Goal: Obtain resource: Download file/media

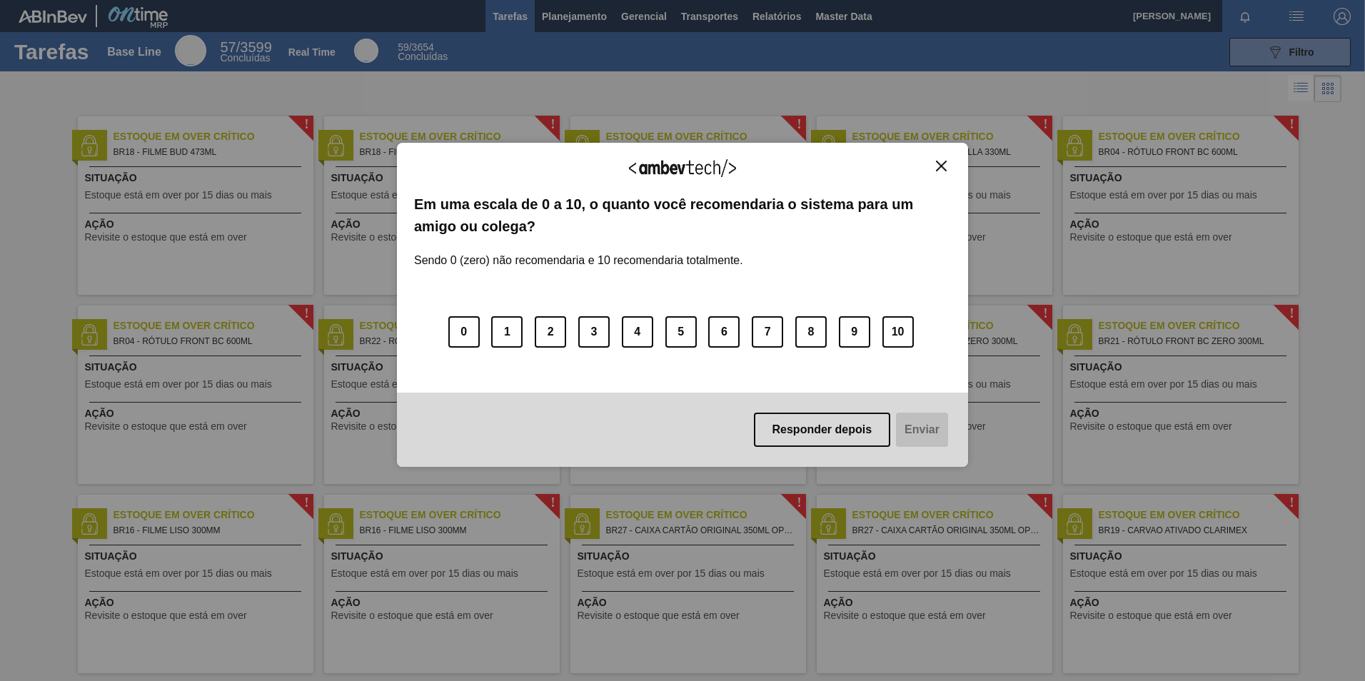
click at [951, 161] on div "Agradecemos seu feedback! Em uma escala de 0 a 10, o quanto você recomendaria o…" at bounding box center [682, 305] width 571 height 324
click at [940, 159] on div "Agradecemos seu feedback! Em uma escala de 0 a 10, o quanto você recomendaria o…" at bounding box center [682, 305] width 571 height 324
click at [934, 163] on button "Close" at bounding box center [941, 166] width 19 height 12
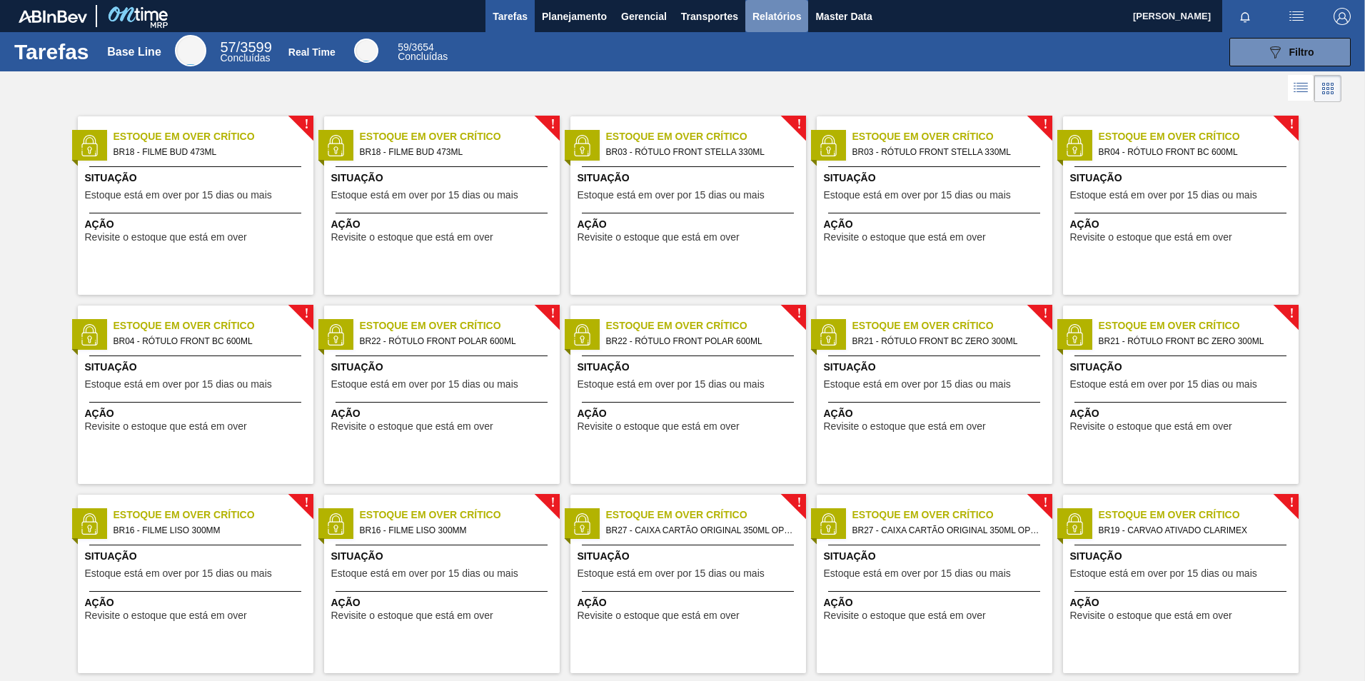
click at [754, 24] on button "Relatórios" at bounding box center [776, 16] width 63 height 32
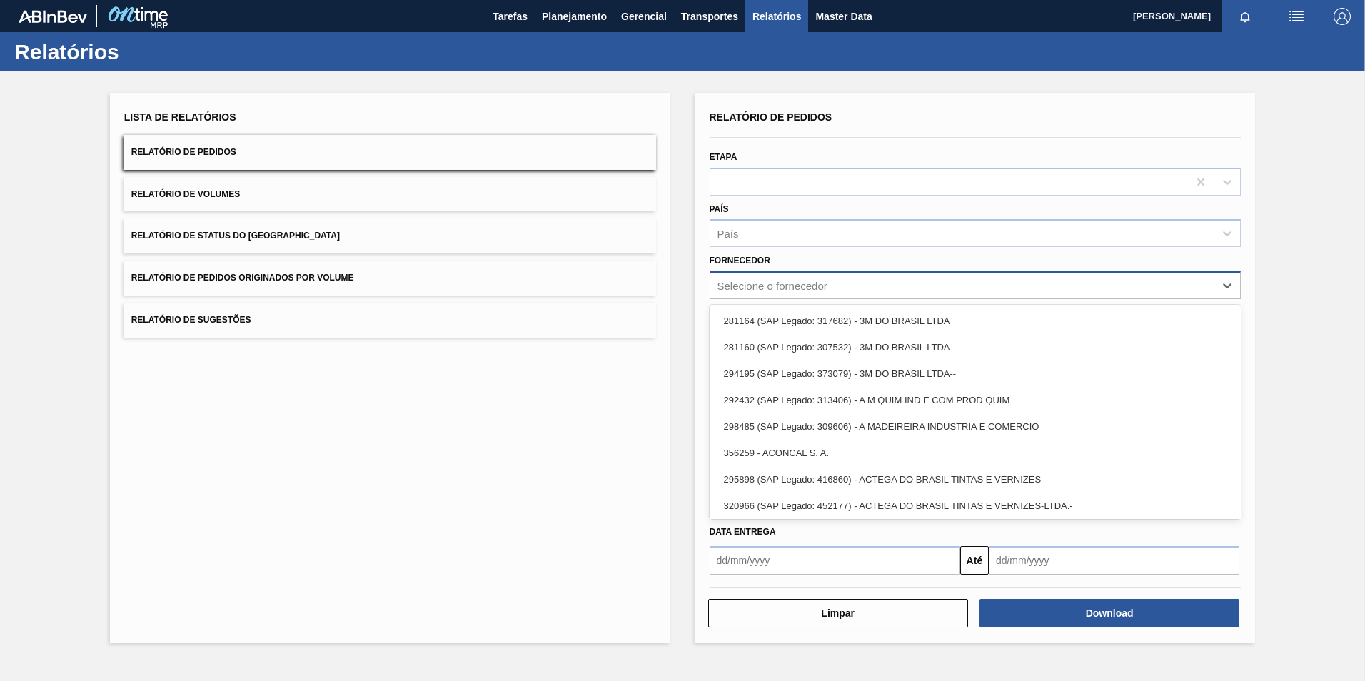
click at [791, 296] on div "Selecione o fornecedor" at bounding box center [976, 285] width 532 height 28
paste input "294281"
type input "294281"
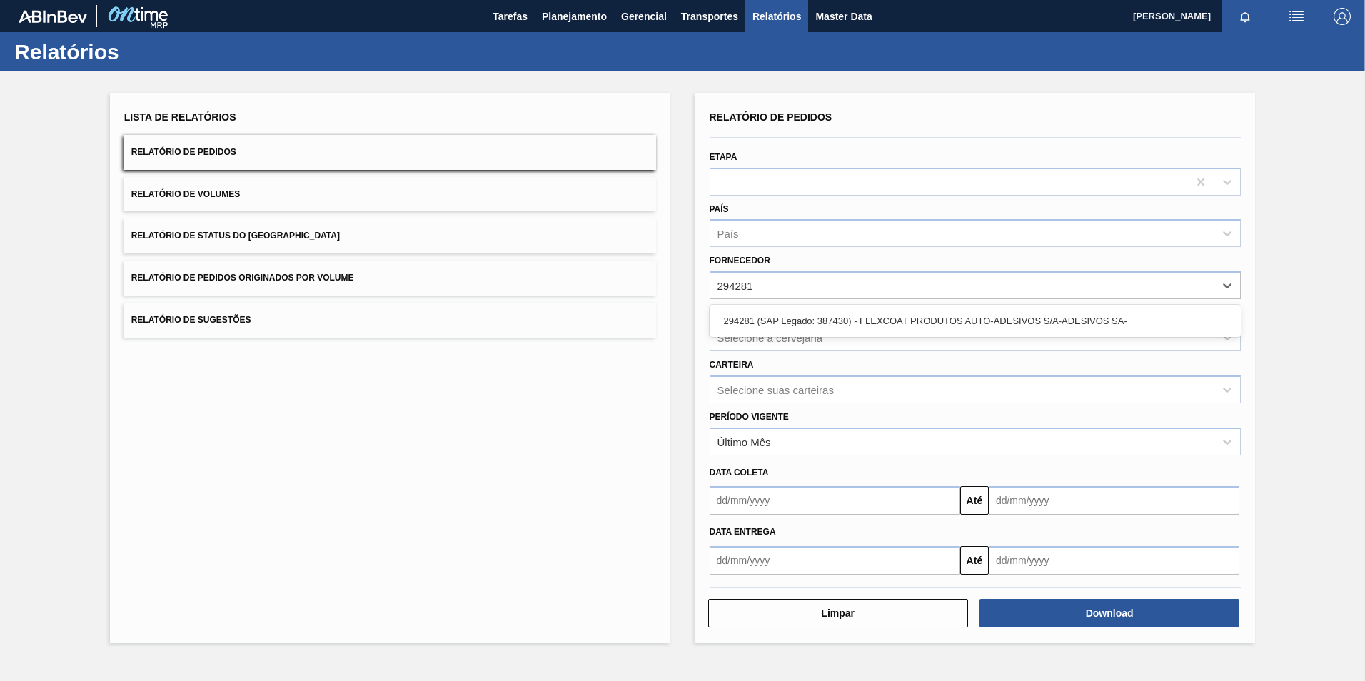
drag, startPoint x: 820, startPoint y: 320, endPoint x: 840, endPoint y: 340, distance: 28.3
click at [819, 320] on div "294281 (SAP Legado: 387430) - FLEXCOAT PRODUTOS AUTO-ADESIVOS S/A-ADESIVOS SA-" at bounding box center [976, 321] width 532 height 26
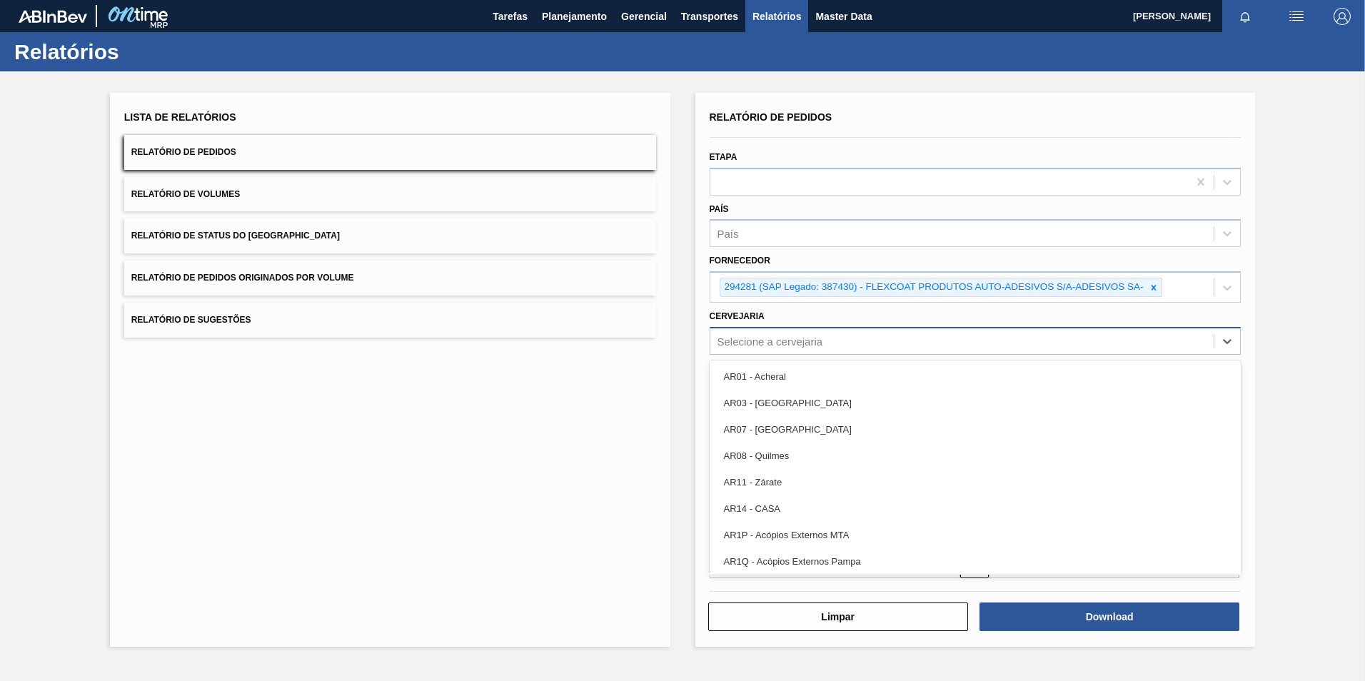
click at [788, 338] on div "Selecione a cervejaria" at bounding box center [770, 341] width 106 height 12
type input "BR16"
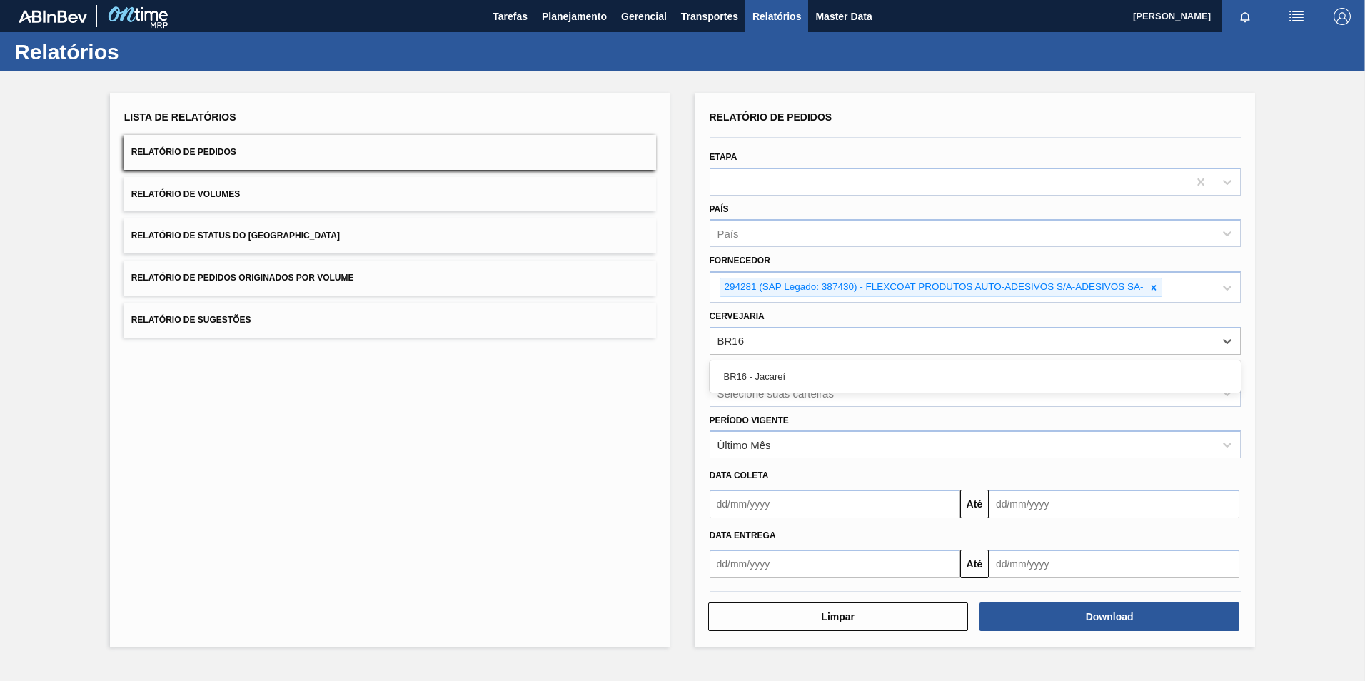
drag, startPoint x: 788, startPoint y: 373, endPoint x: 900, endPoint y: 425, distance: 123.9
click at [789, 373] on div "BR16 - Jacareí" at bounding box center [976, 376] width 532 height 26
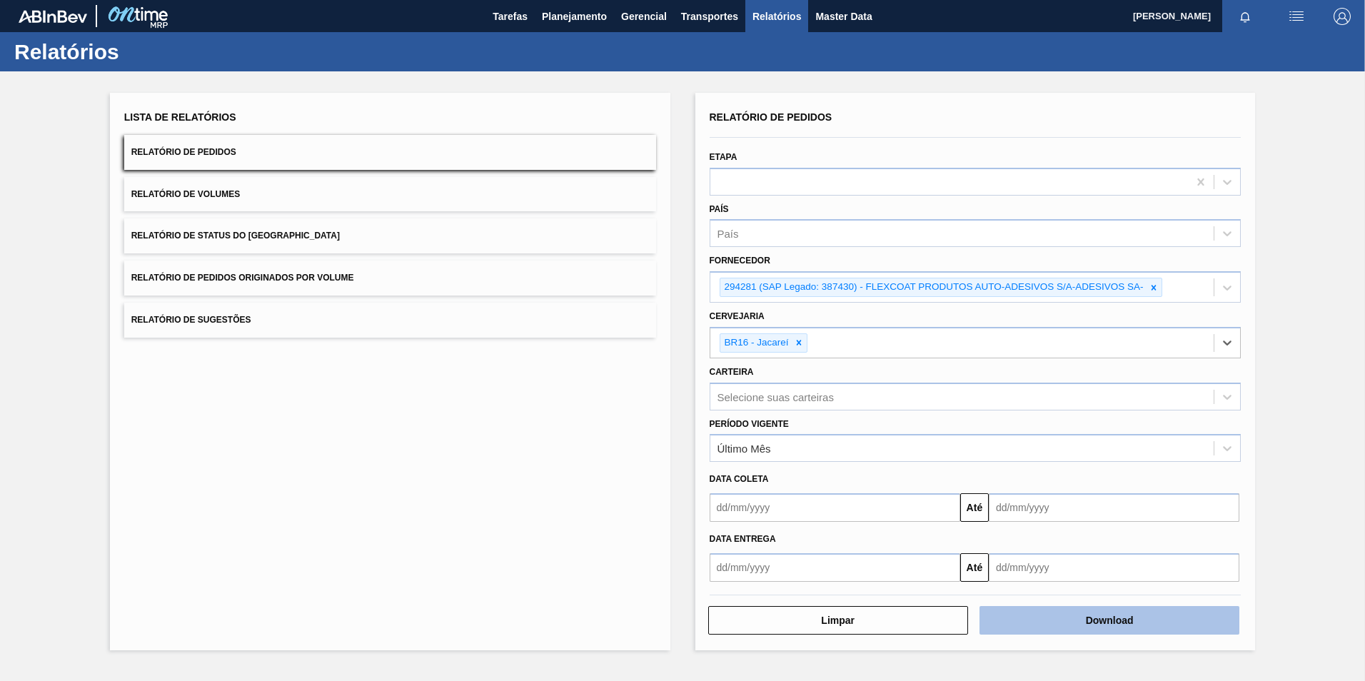
click at [1024, 617] on button "Download" at bounding box center [1109, 620] width 260 height 29
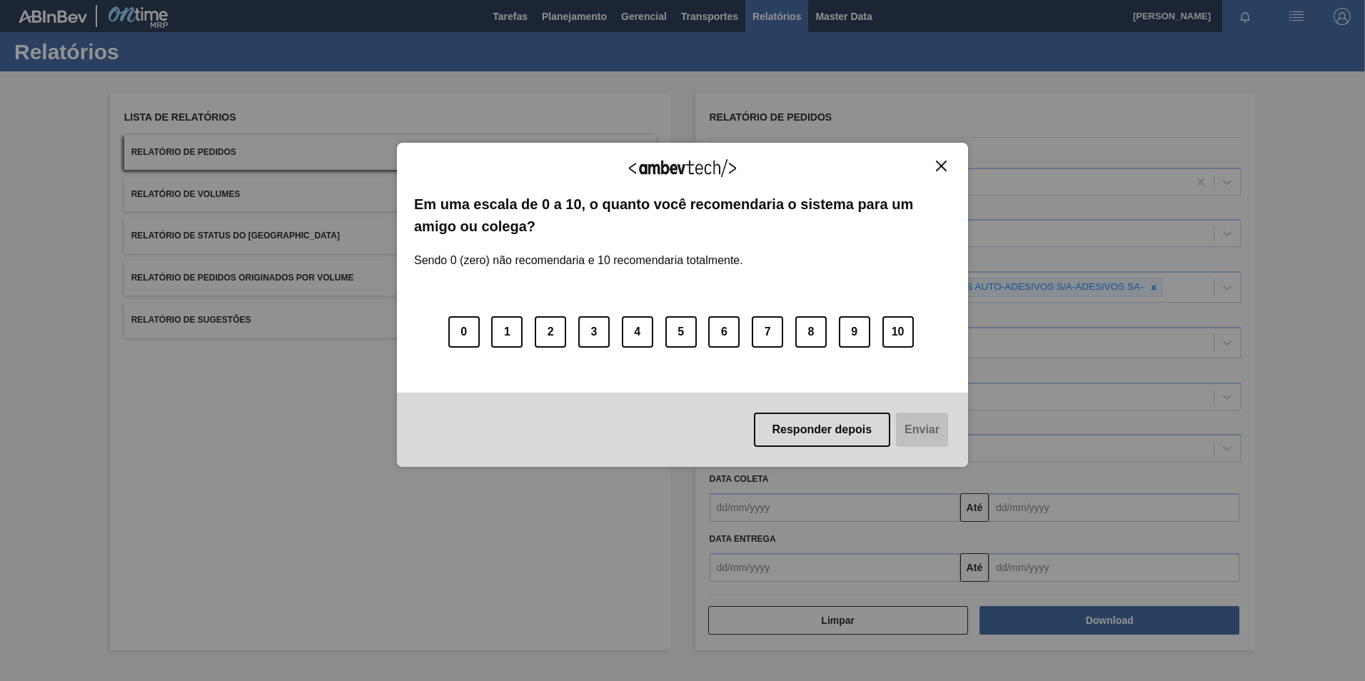
click at [949, 158] on div "Agradecemos seu feedback! Em uma escala de 0 a 10, o quanto você recomendaria o…" at bounding box center [682, 305] width 571 height 324
click at [943, 165] on img "Close" at bounding box center [941, 166] width 11 height 11
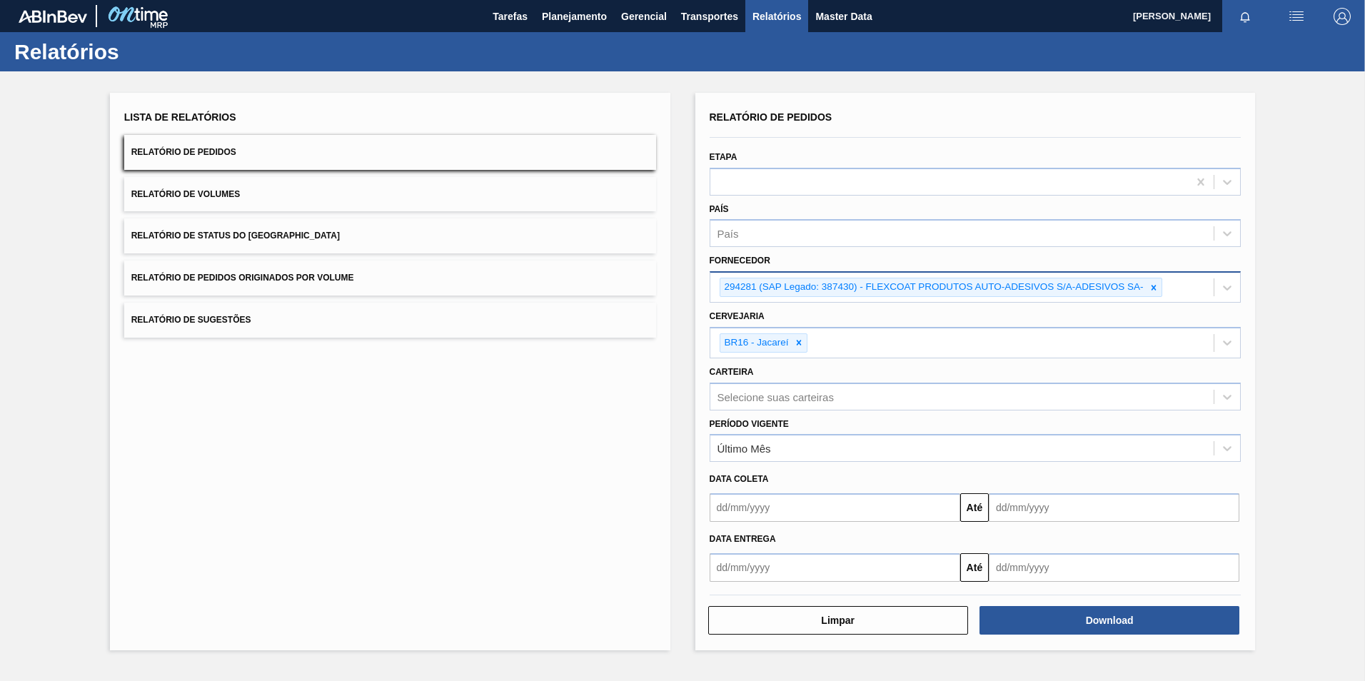
click at [1154, 286] on icon at bounding box center [1154, 288] width 10 height 10
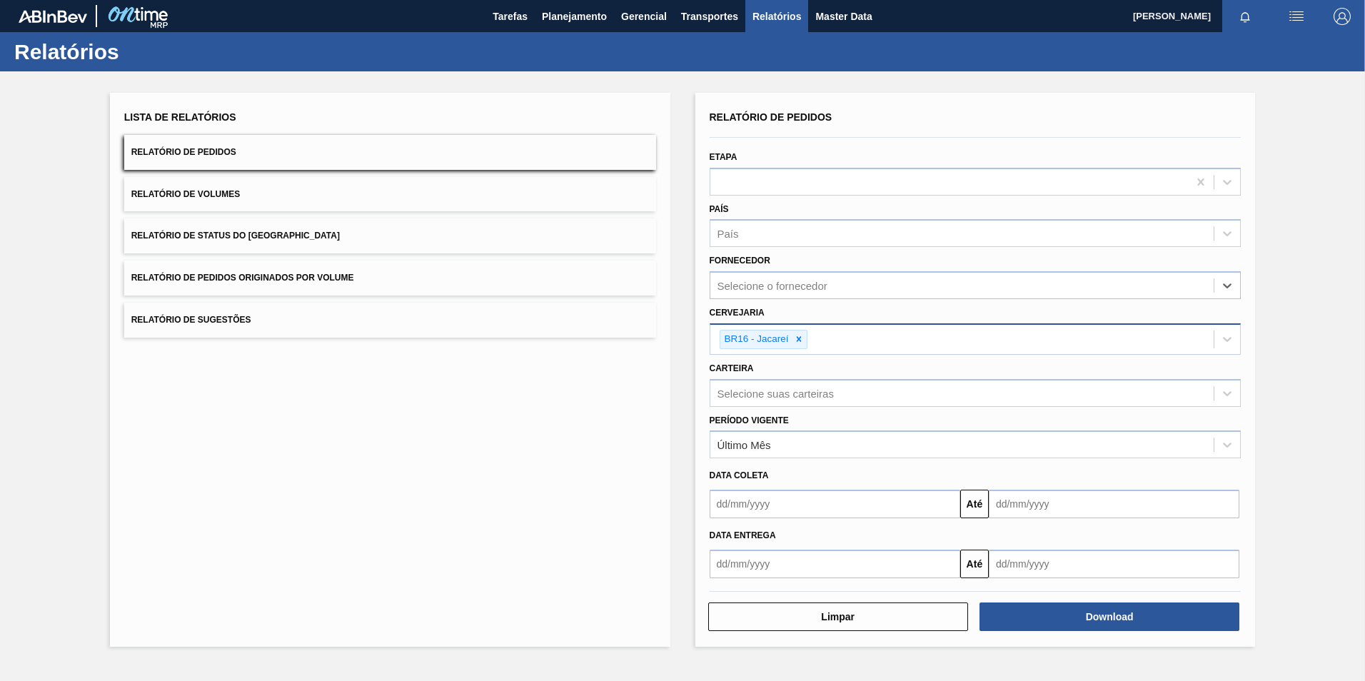
paste input "279493"
type input "279493"
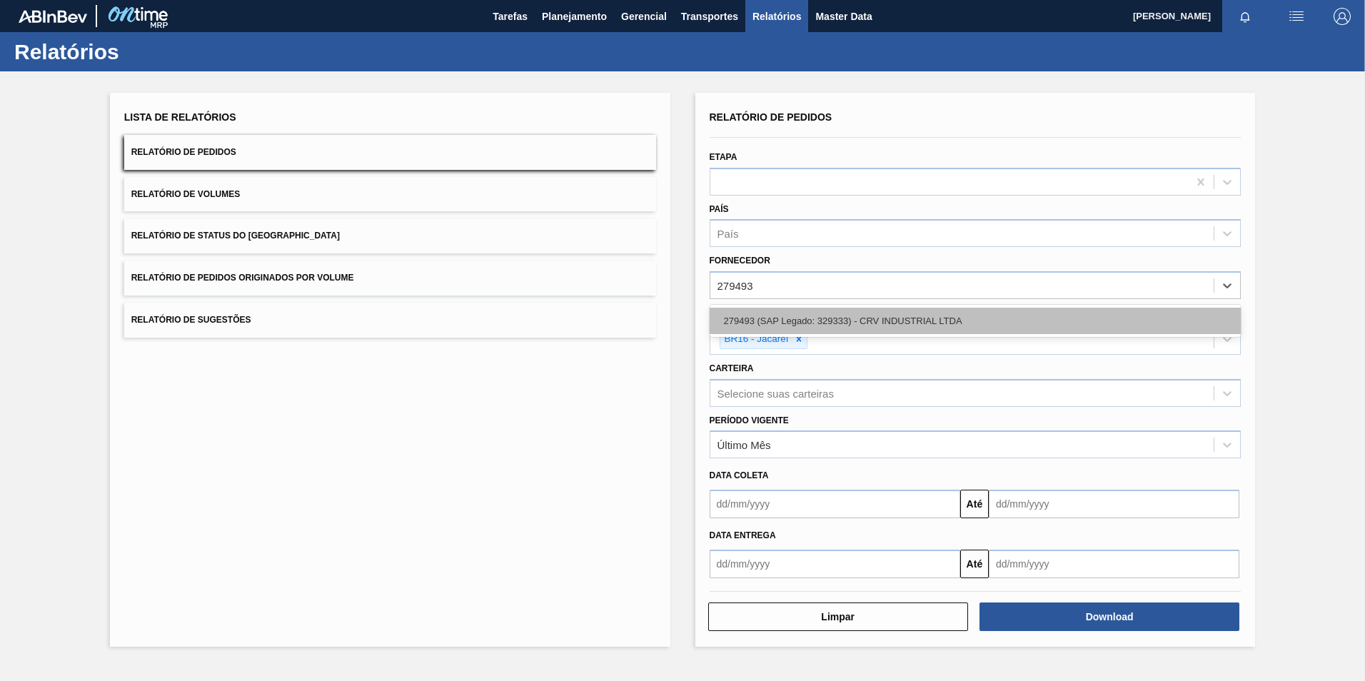
click at [778, 321] on div "279493 (SAP Legado: 329333) - CRV INDUSTRIAL LTDA" at bounding box center [976, 321] width 532 height 26
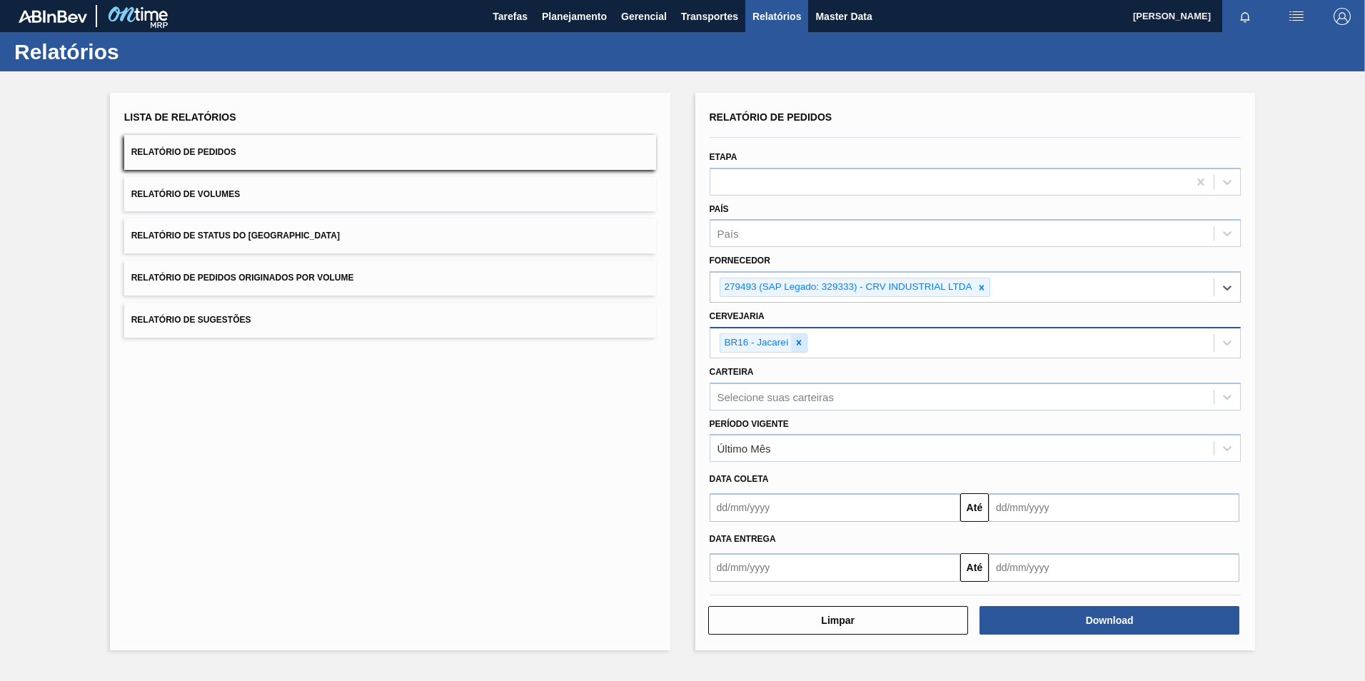
click at [800, 343] on icon at bounding box center [799, 343] width 10 height 10
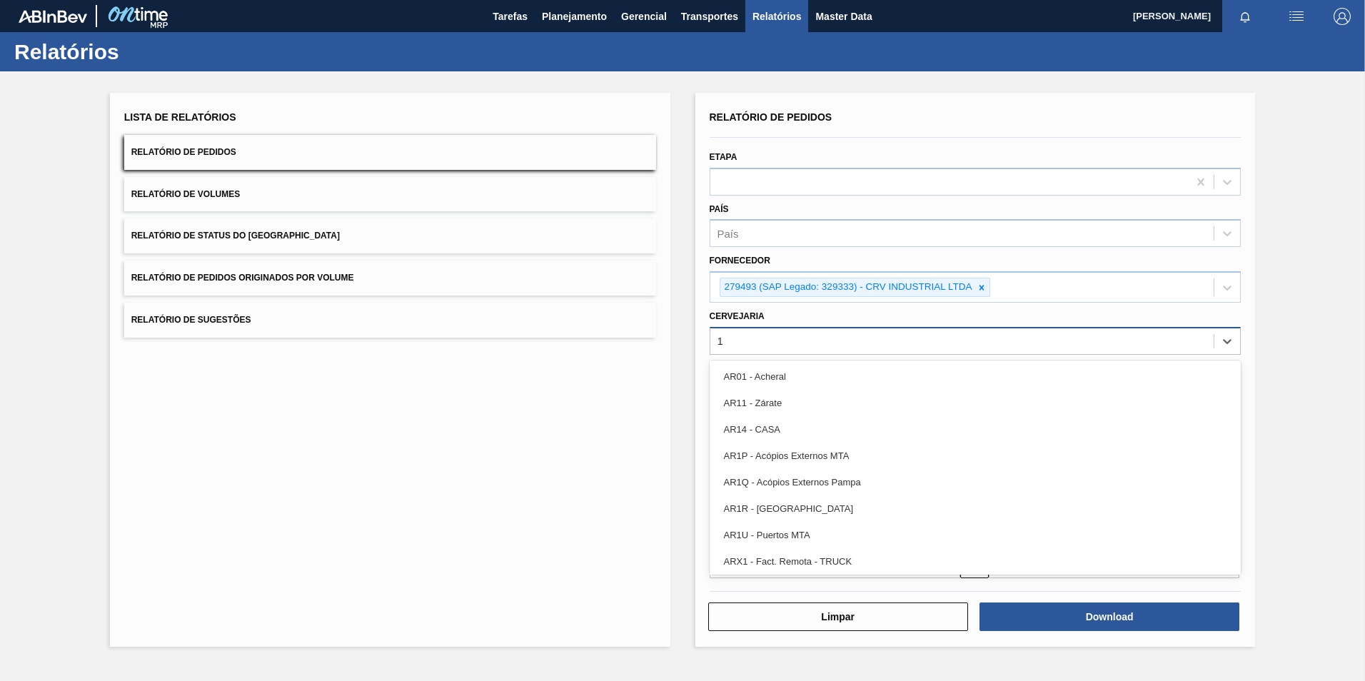
type input "13"
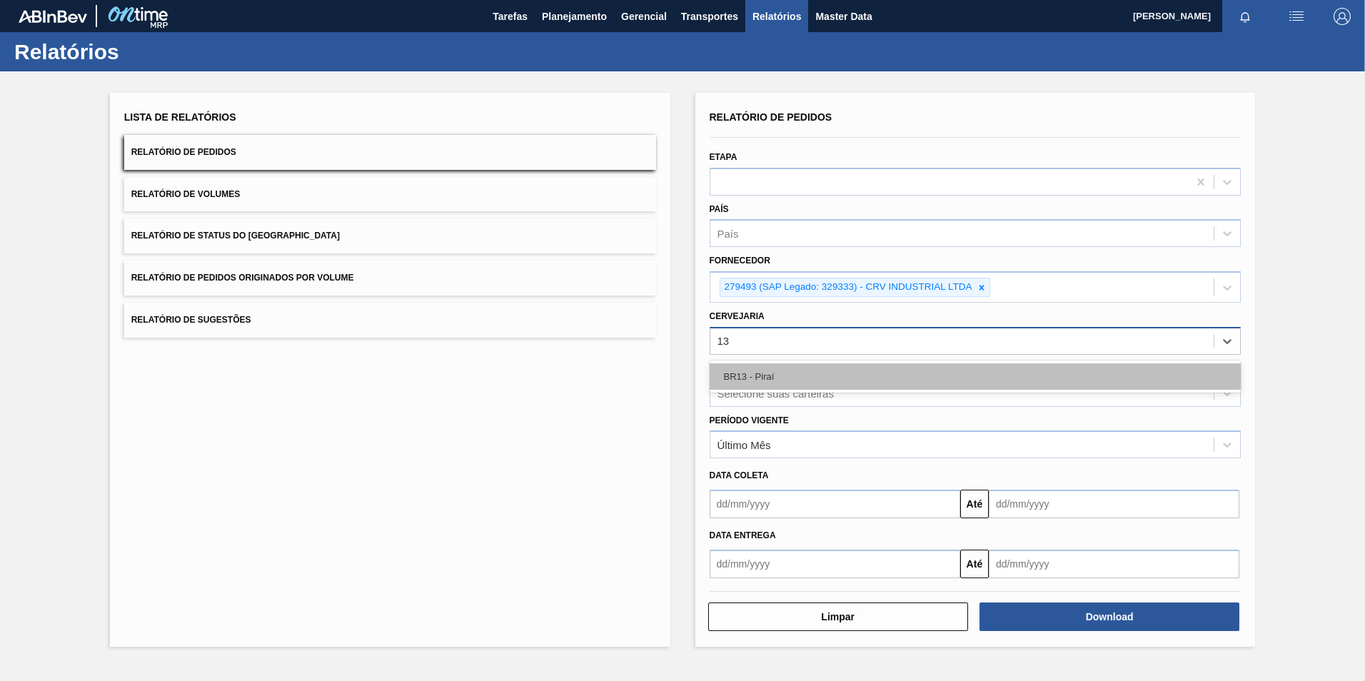
click at [802, 374] on div "BR13 - Piraí" at bounding box center [976, 376] width 532 height 26
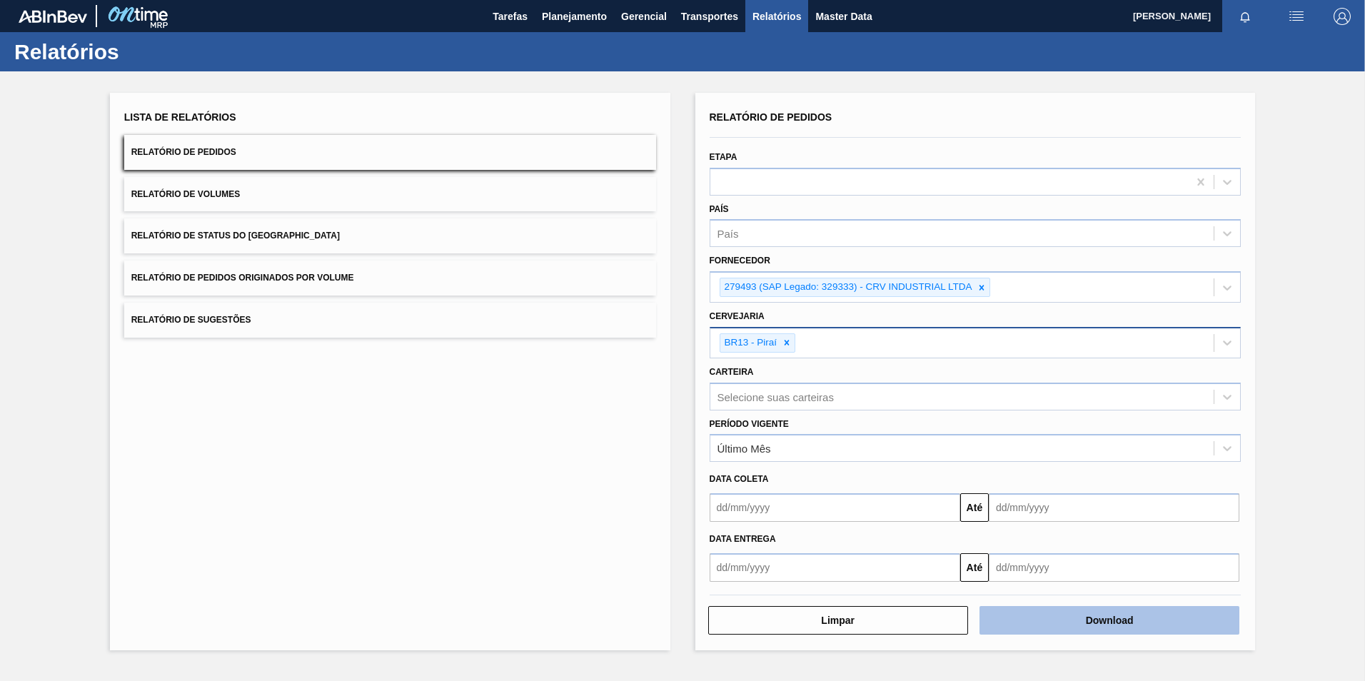
click at [1085, 615] on button "Download" at bounding box center [1109, 620] width 260 height 29
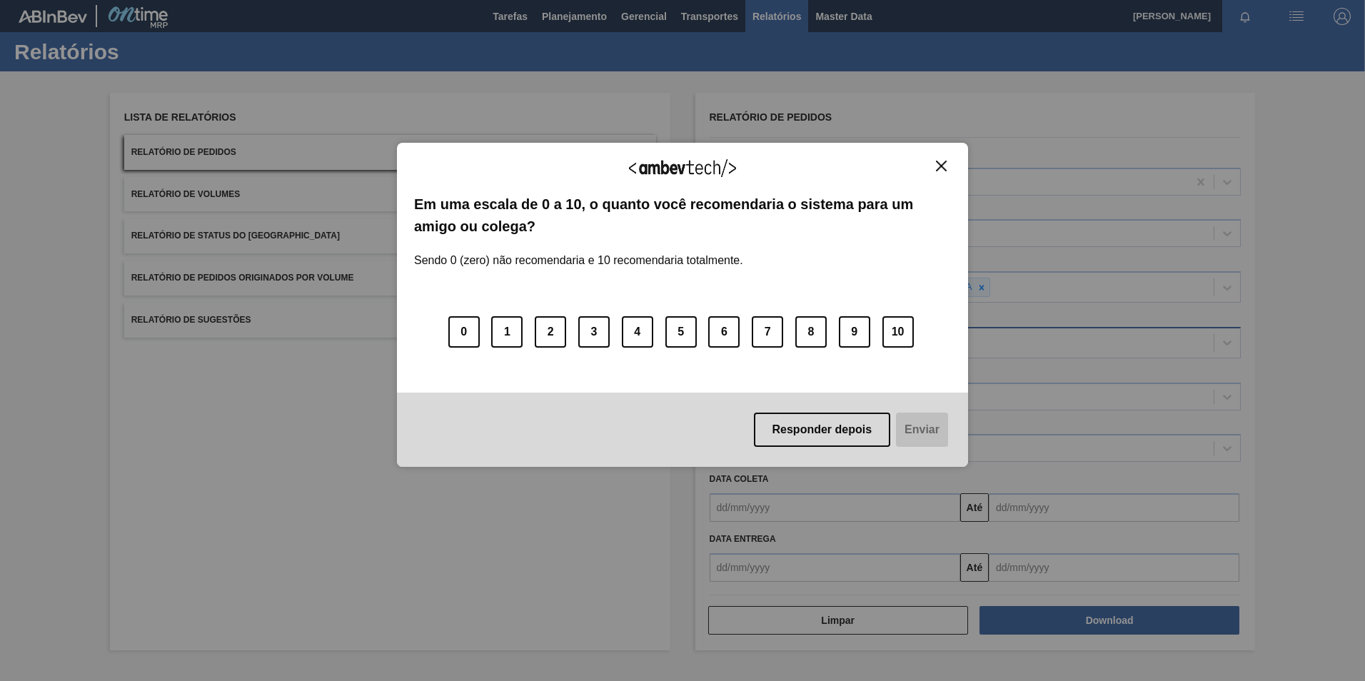
drag, startPoint x: 937, startPoint y: 156, endPoint x: 943, endPoint y: 167, distance: 12.1
click at [938, 158] on div "Agradecemos seu feedback! Em uma escala de 0 a 10, o quanto você recomendaria o…" at bounding box center [682, 305] width 571 height 324
click at [945, 168] on img "Close" at bounding box center [941, 166] width 11 height 11
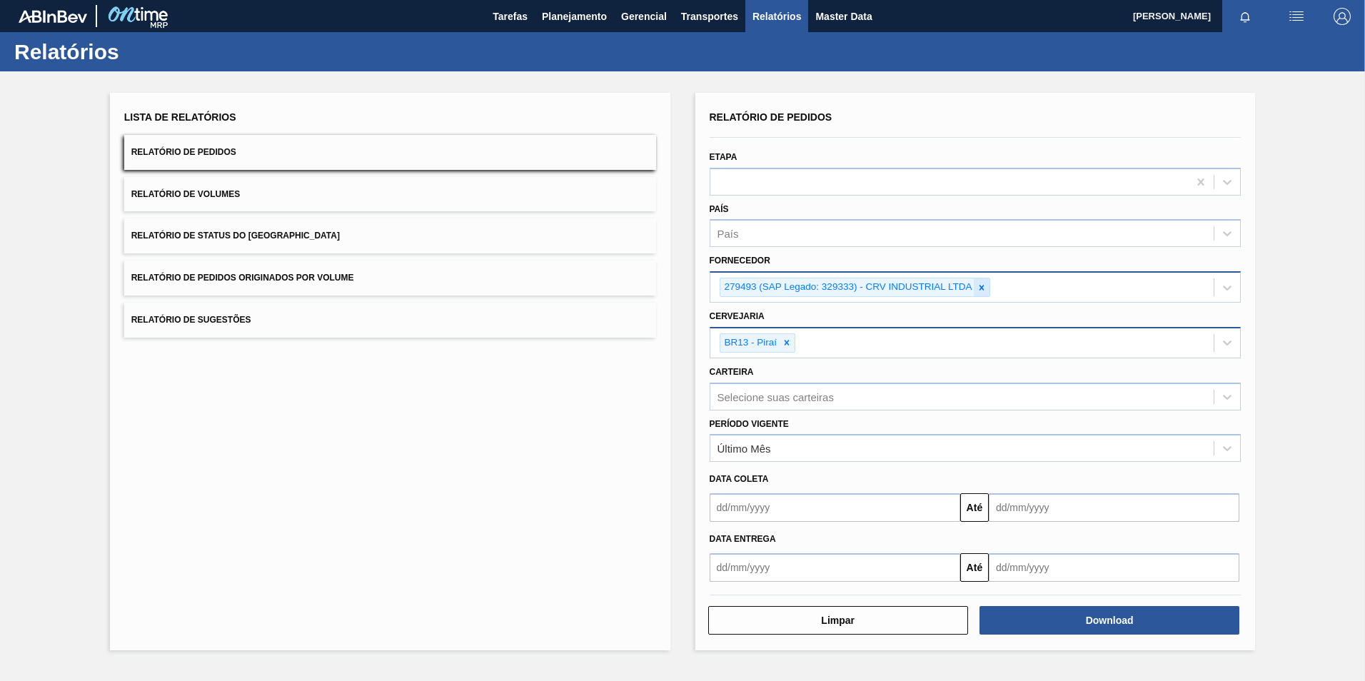
click at [977, 290] on icon at bounding box center [982, 288] width 10 height 10
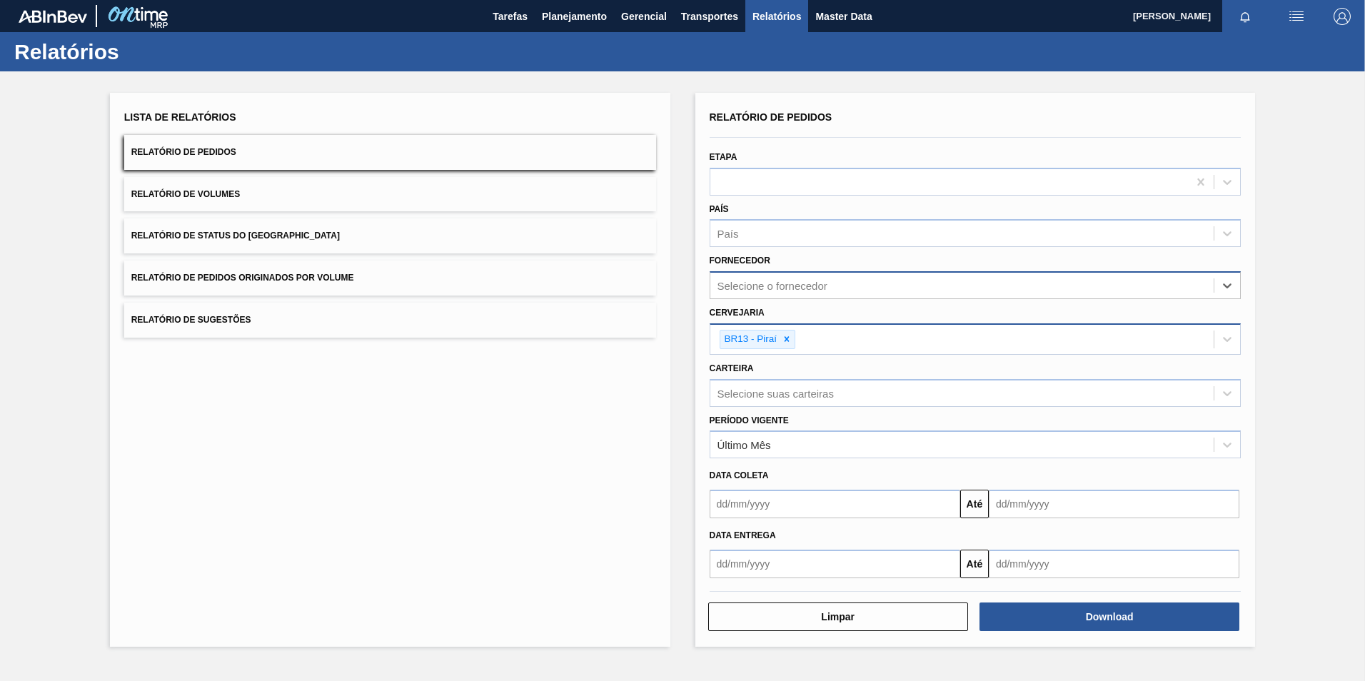
paste input "327858"
type input "327858"
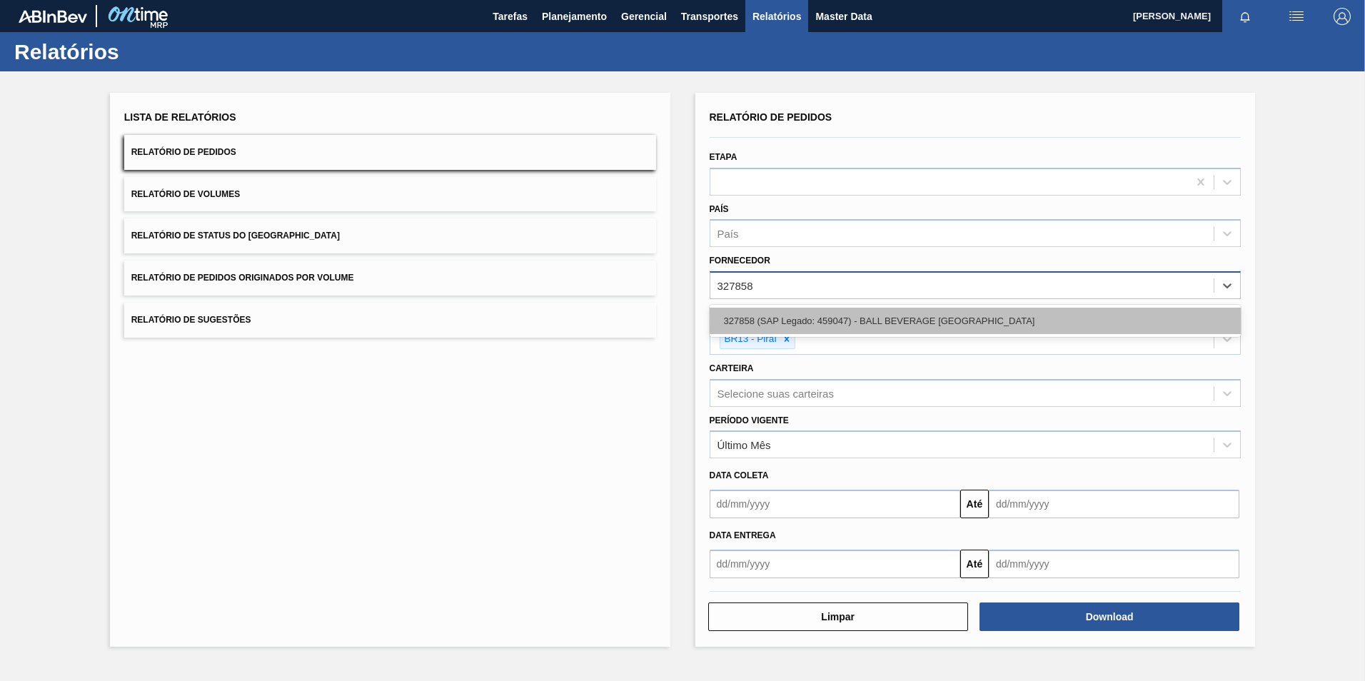
click at [807, 318] on div "327858 (SAP Legado: 459047) - BALL BEVERAGE [GEOGRAPHIC_DATA]" at bounding box center [976, 321] width 532 height 26
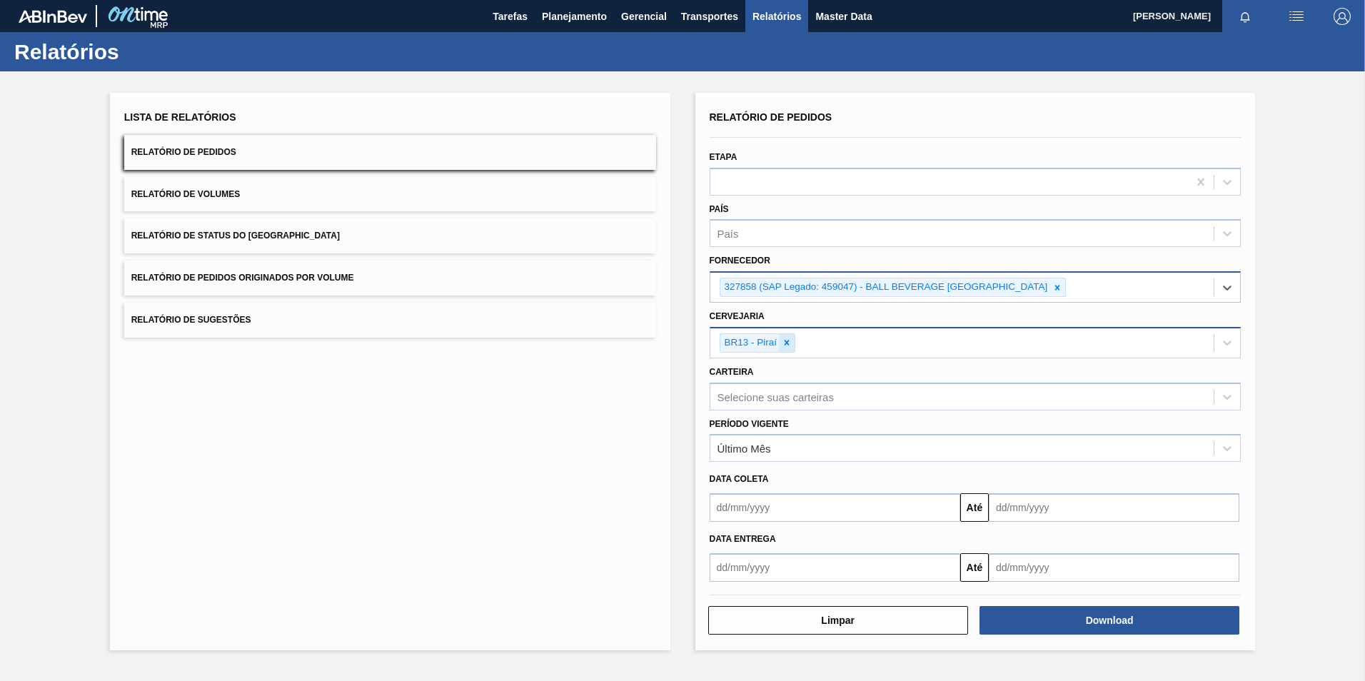
click at [782, 344] on icon at bounding box center [787, 343] width 10 height 10
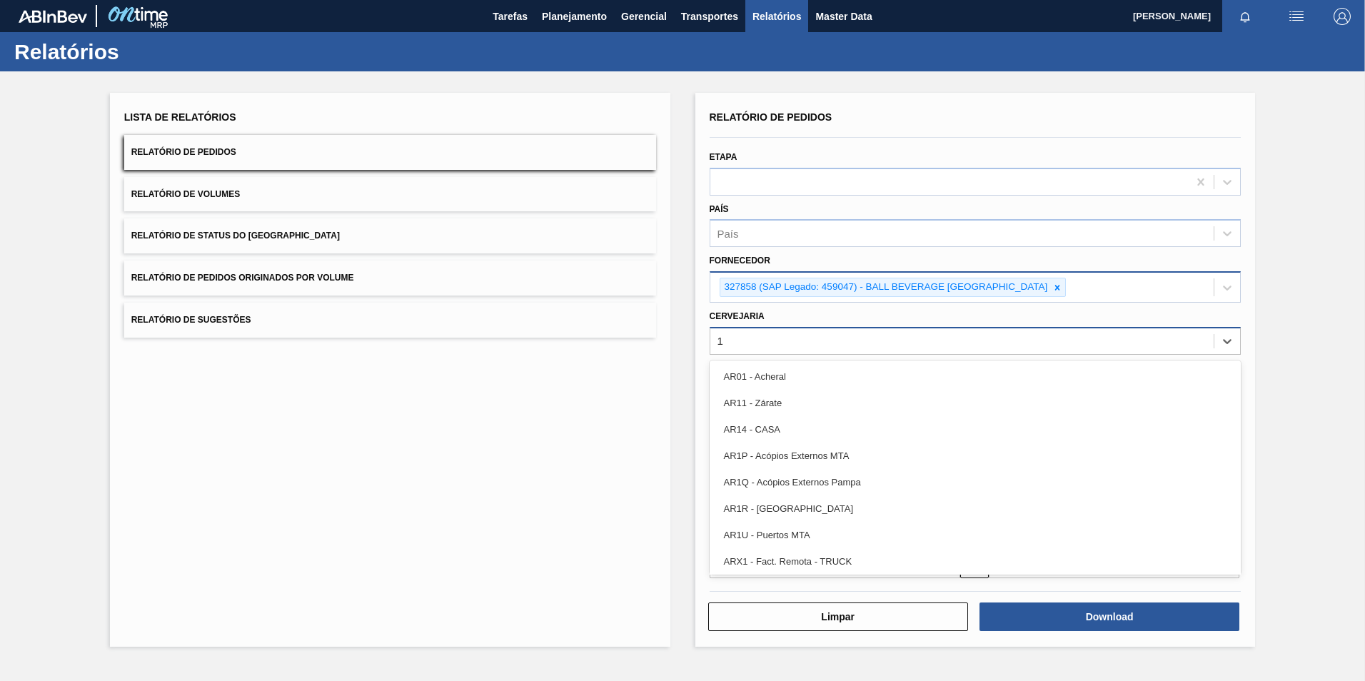
type input "16"
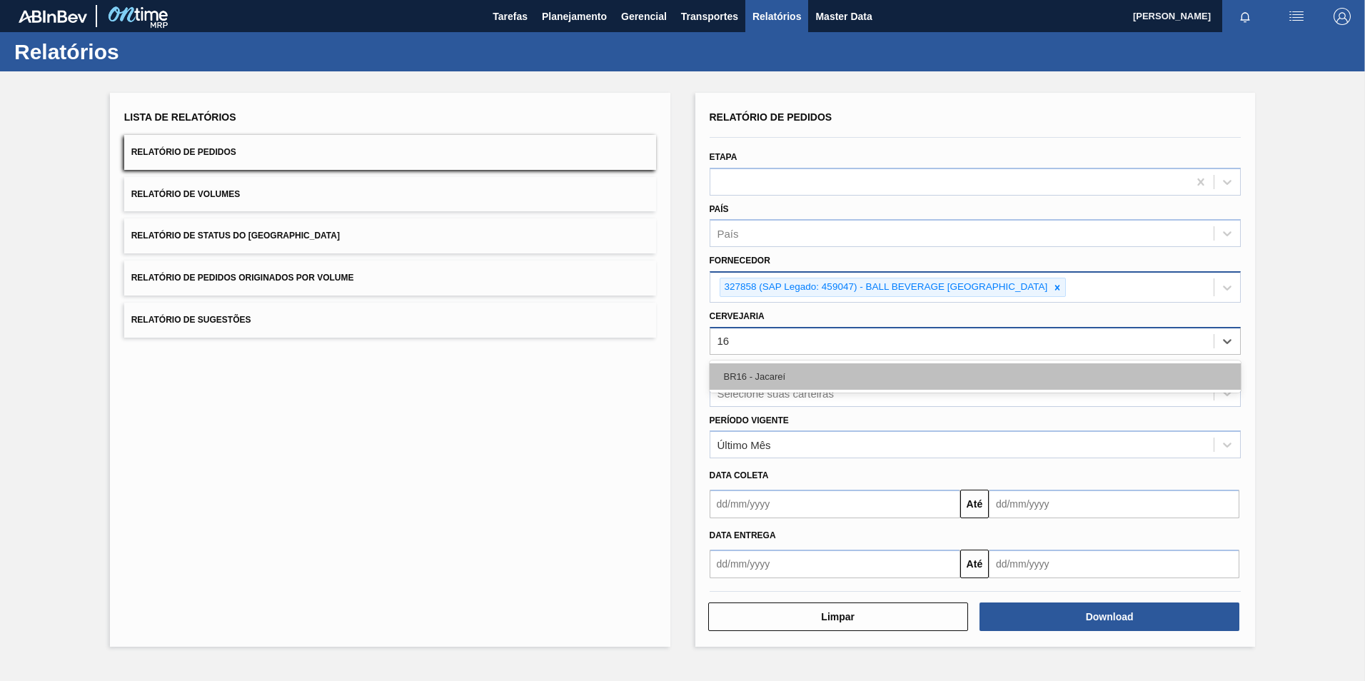
click at [761, 378] on div "BR16 - Jacareí" at bounding box center [976, 376] width 532 height 26
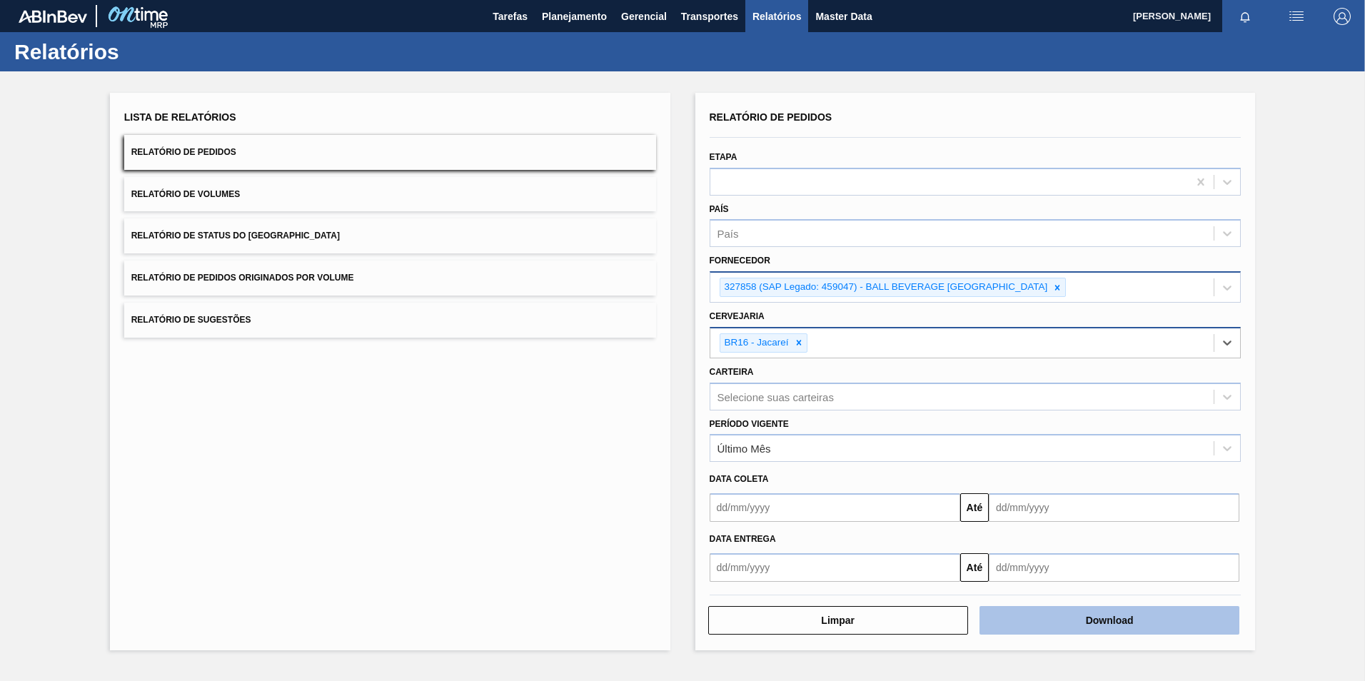
click at [1049, 620] on button "Download" at bounding box center [1109, 620] width 260 height 29
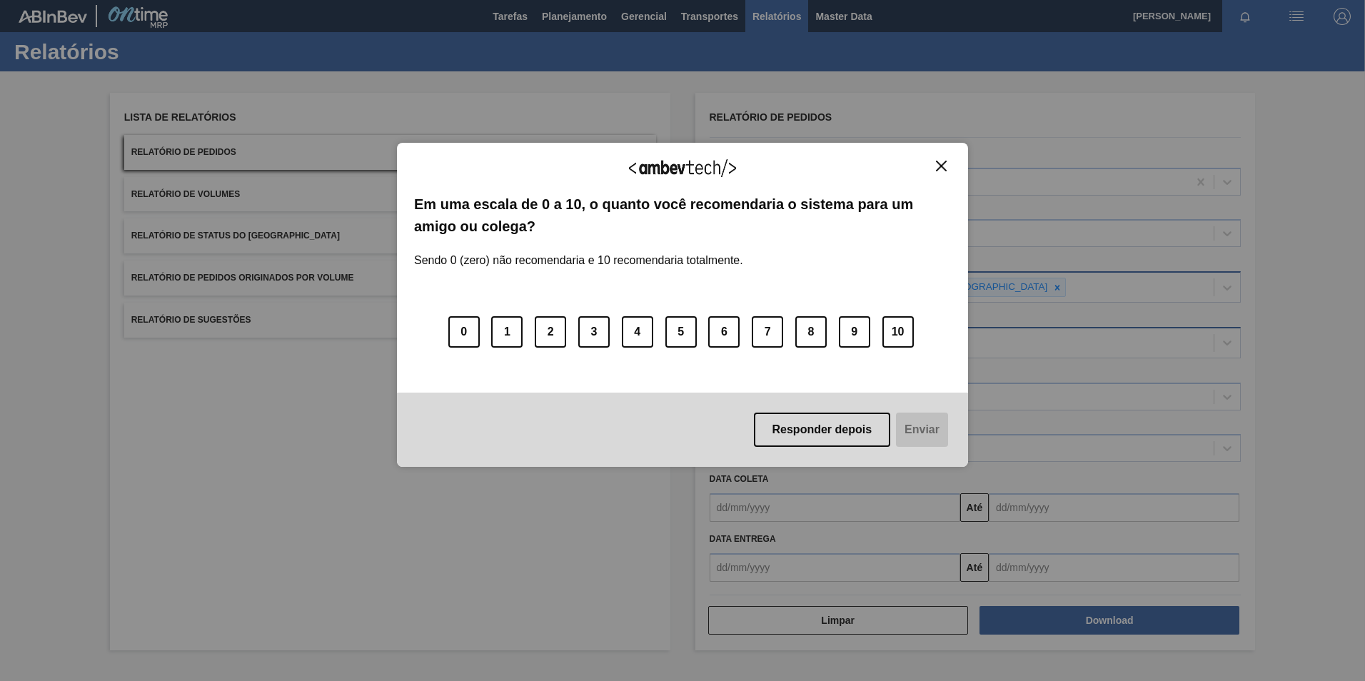
click at [946, 168] on img "Close" at bounding box center [941, 166] width 11 height 11
